Goal: Entertainment & Leisure: Consume media (video, audio)

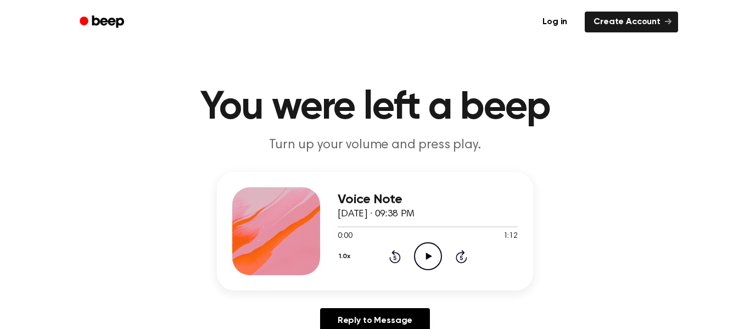
click at [426, 267] on icon "Play Audio" at bounding box center [428, 256] width 28 height 28
click at [441, 257] on icon "Play Audio" at bounding box center [428, 256] width 28 height 28
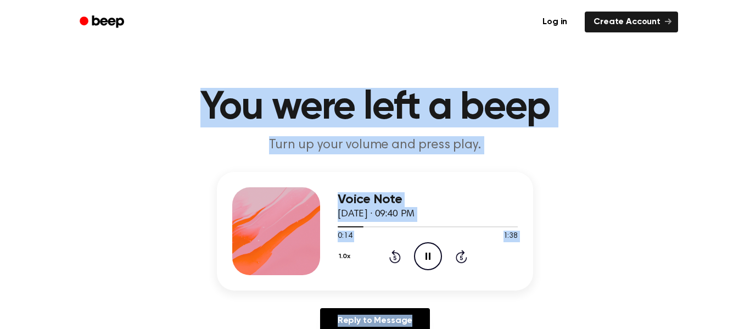
drag, startPoint x: 203, startPoint y: 103, endPoint x: 621, endPoint y: 302, distance: 462.9
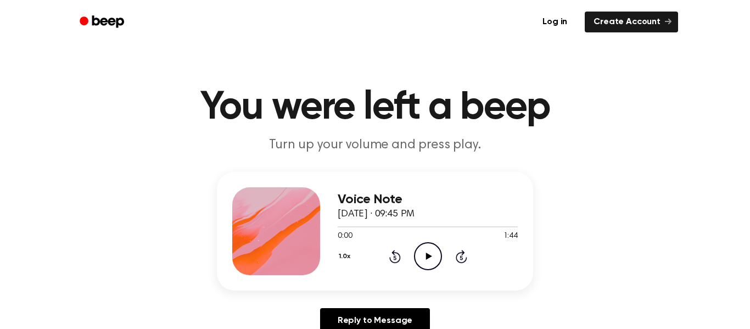
click at [431, 256] on icon "Play Audio" at bounding box center [428, 256] width 28 height 28
click at [419, 261] on icon "Play Audio" at bounding box center [428, 256] width 28 height 28
click at [435, 239] on div "0:00 1:38" at bounding box center [428, 237] width 180 height 12
click at [436, 242] on icon "Play Audio" at bounding box center [428, 256] width 28 height 28
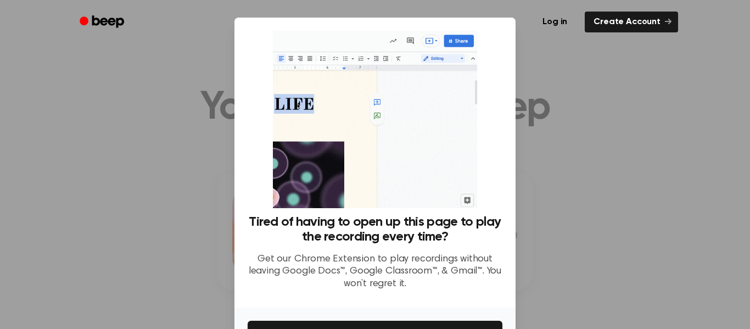
click at [526, 120] on div at bounding box center [375, 164] width 750 height 329
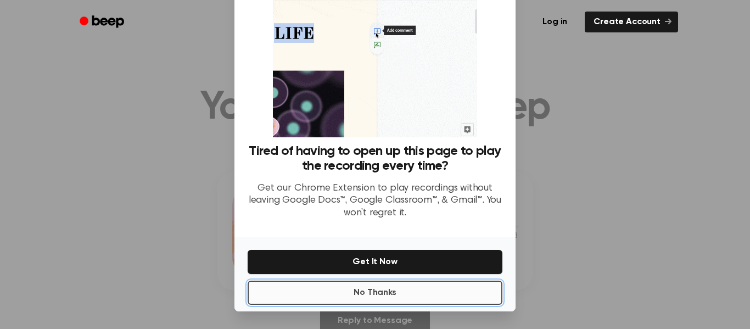
click at [427, 294] on button "No Thanks" at bounding box center [375, 293] width 255 height 24
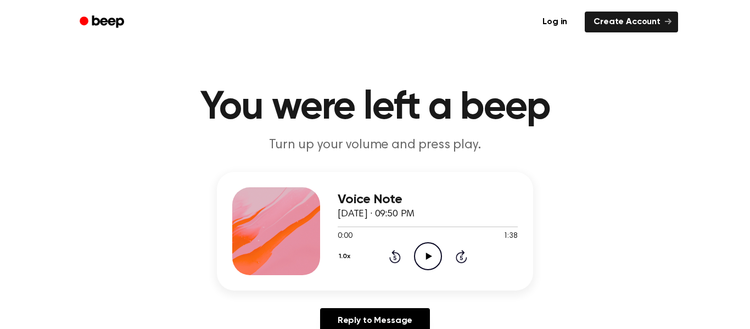
click at [422, 252] on icon "Play Audio" at bounding box center [428, 256] width 28 height 28
